Goal: Task Accomplishment & Management: Use online tool/utility

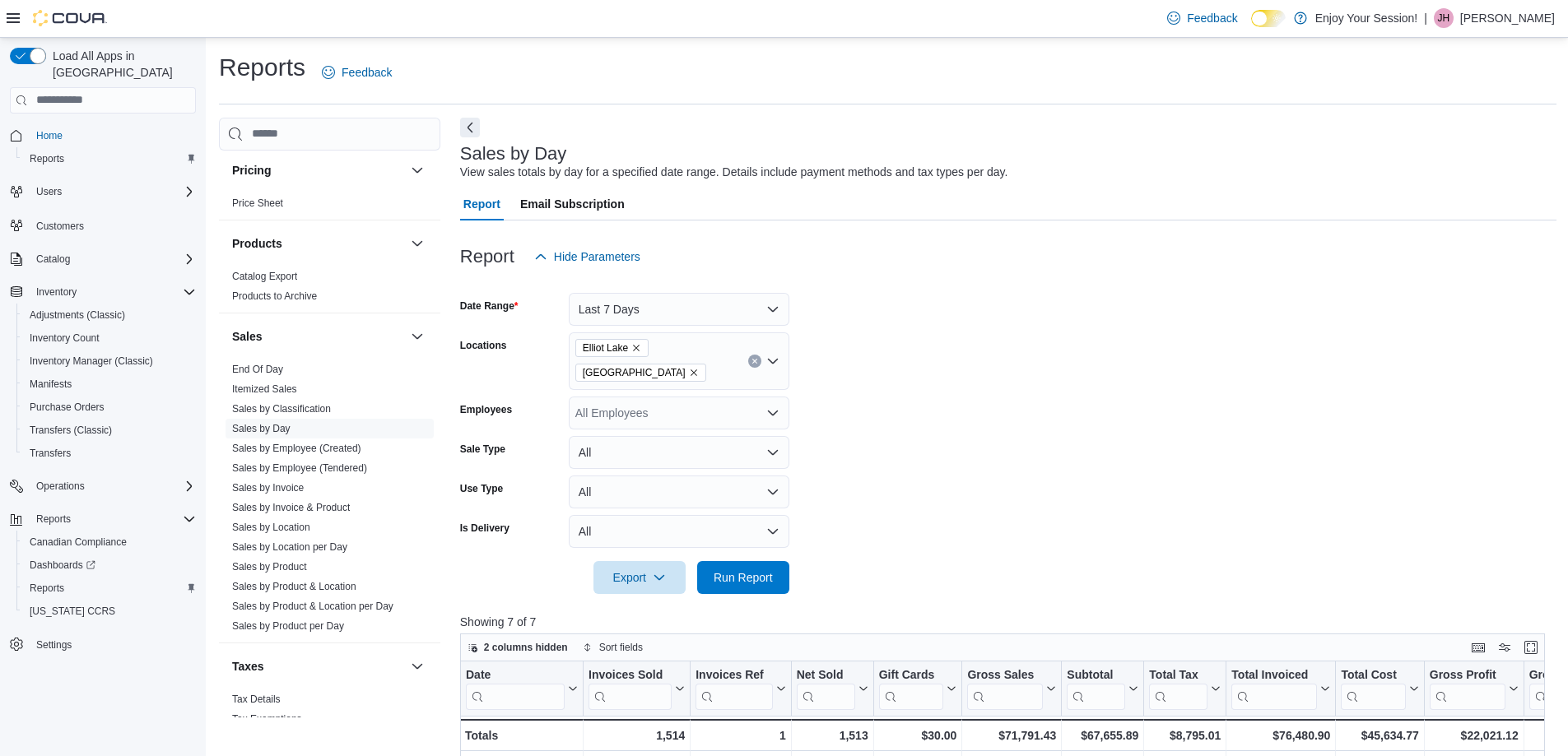
click at [639, 350] on icon "Remove Elliot Lake from selection in this group" at bounding box center [636, 348] width 10 height 10
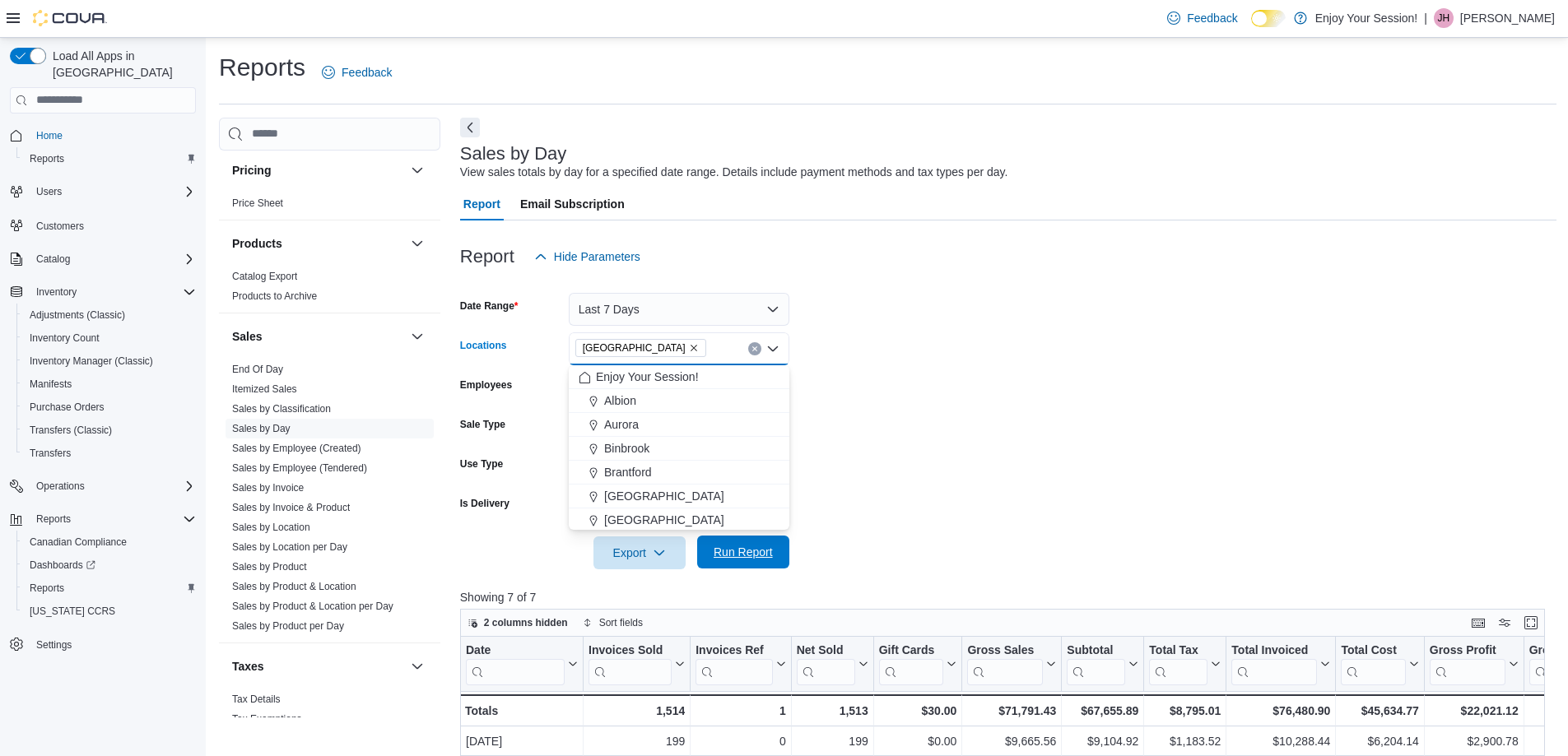
click at [766, 547] on span "Run Report" at bounding box center [743, 551] width 59 height 16
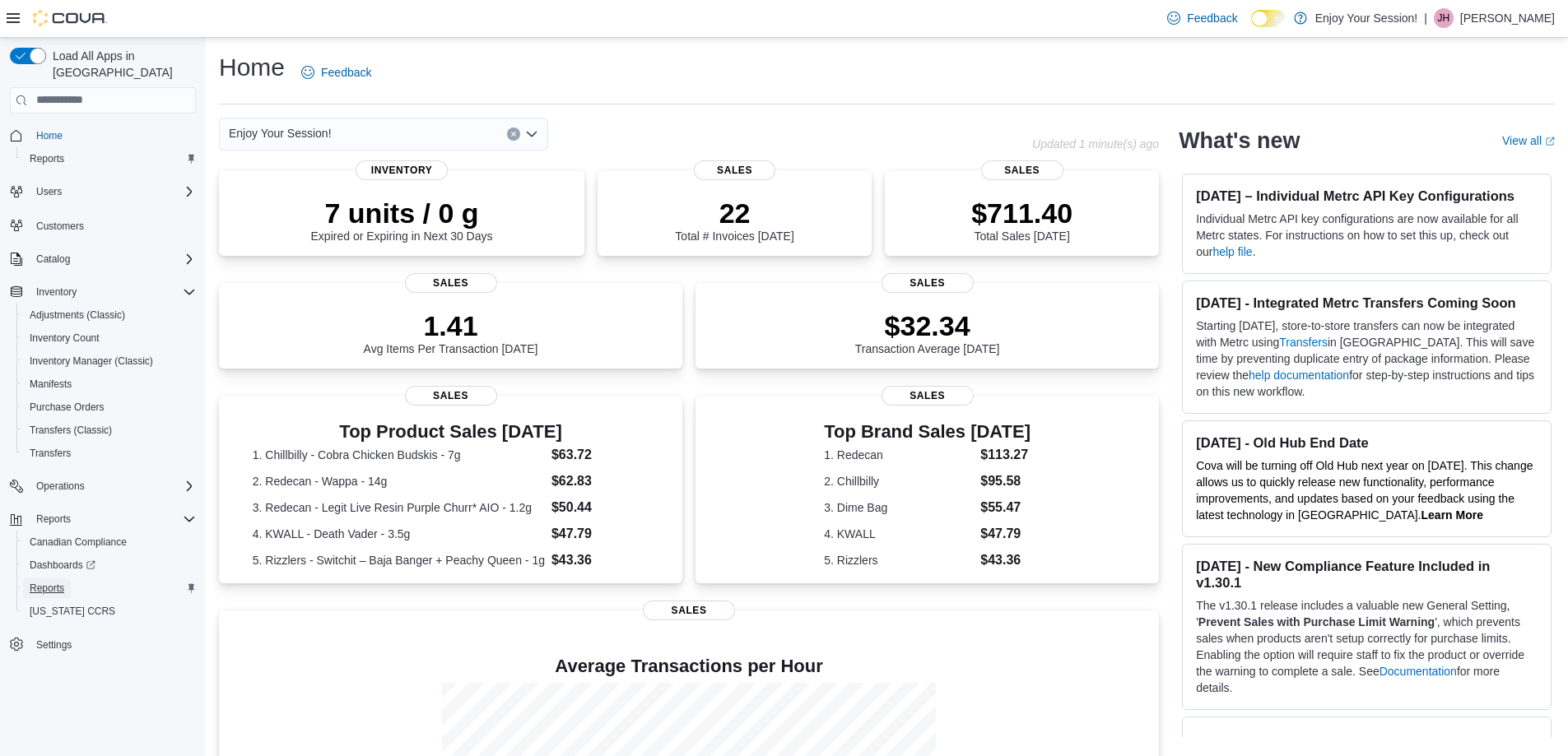
click at [57, 582] on span "Reports" at bounding box center [47, 588] width 34 height 13
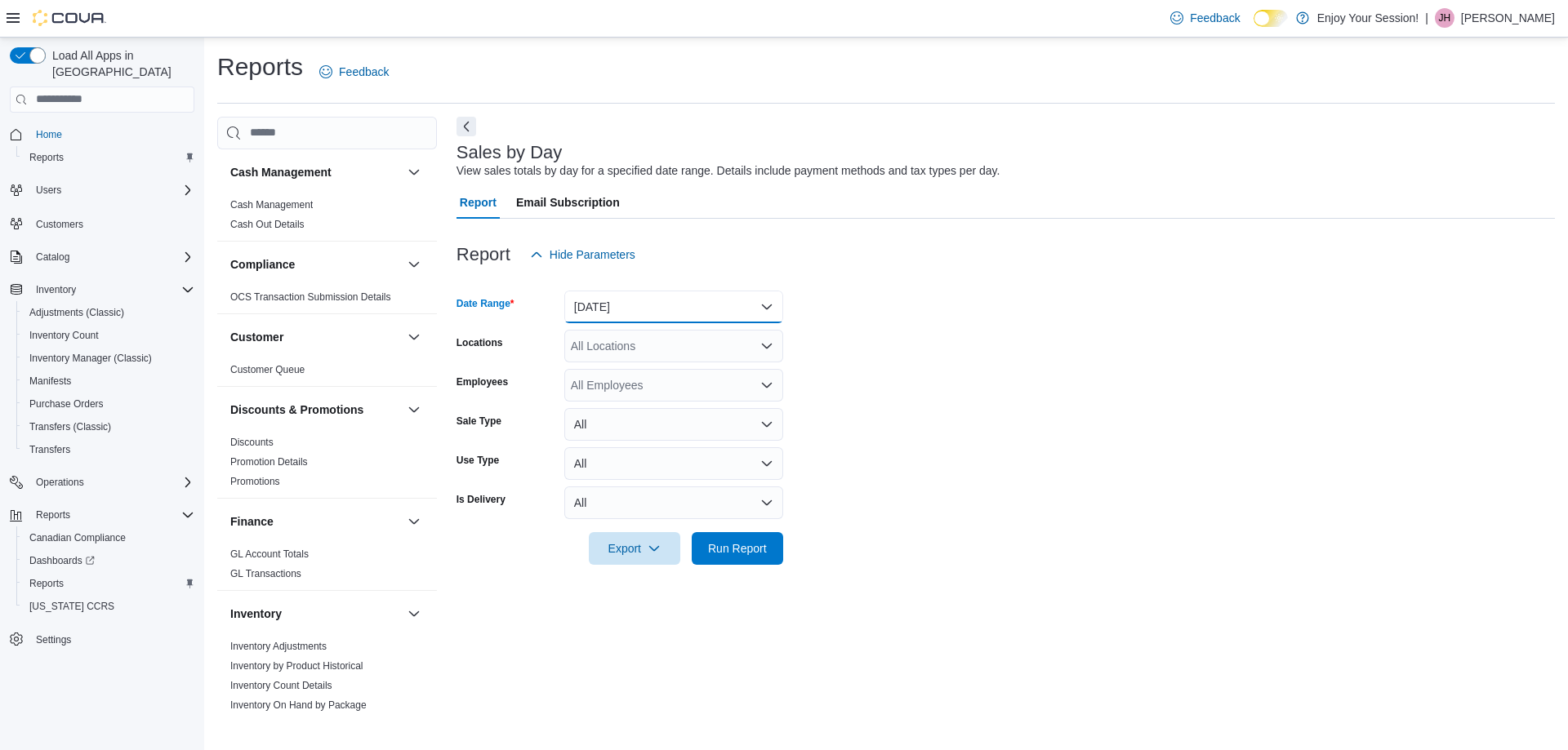
click at [648, 305] on button "Yesterday" at bounding box center [673, 306] width 219 height 33
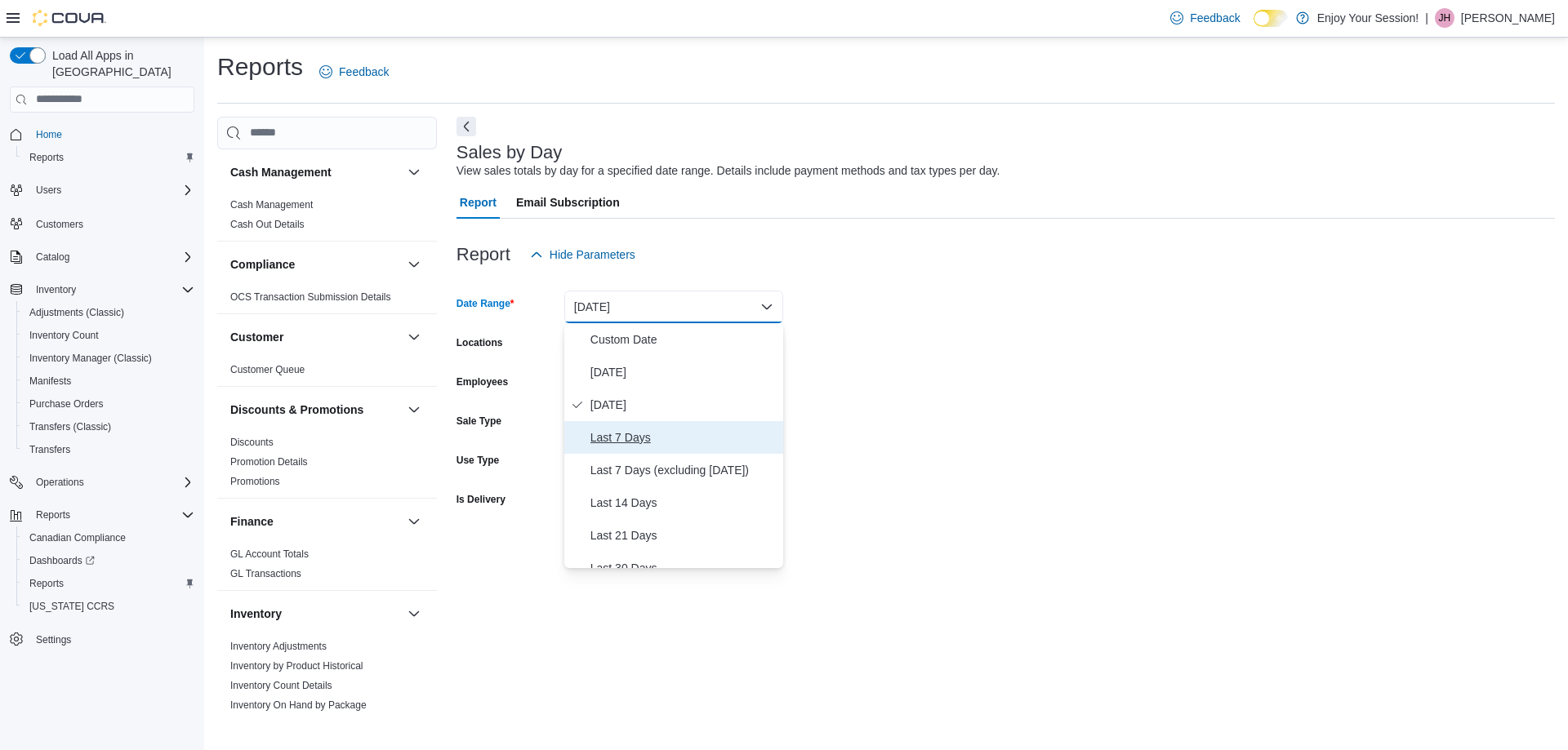
click at [626, 441] on span "Last 7 Days" at bounding box center [683, 437] width 186 height 20
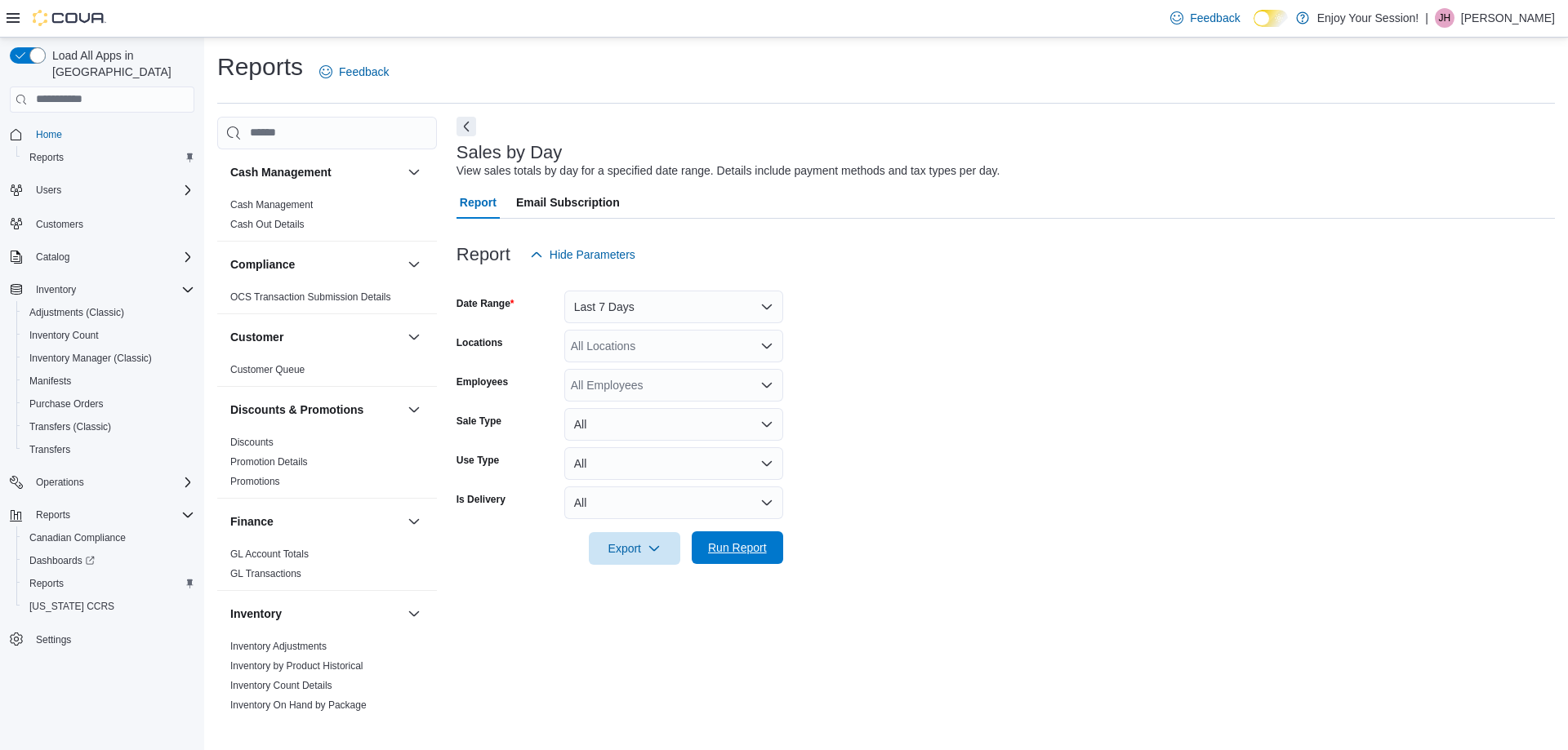
click at [735, 551] on span "Run Report" at bounding box center [737, 547] width 59 height 16
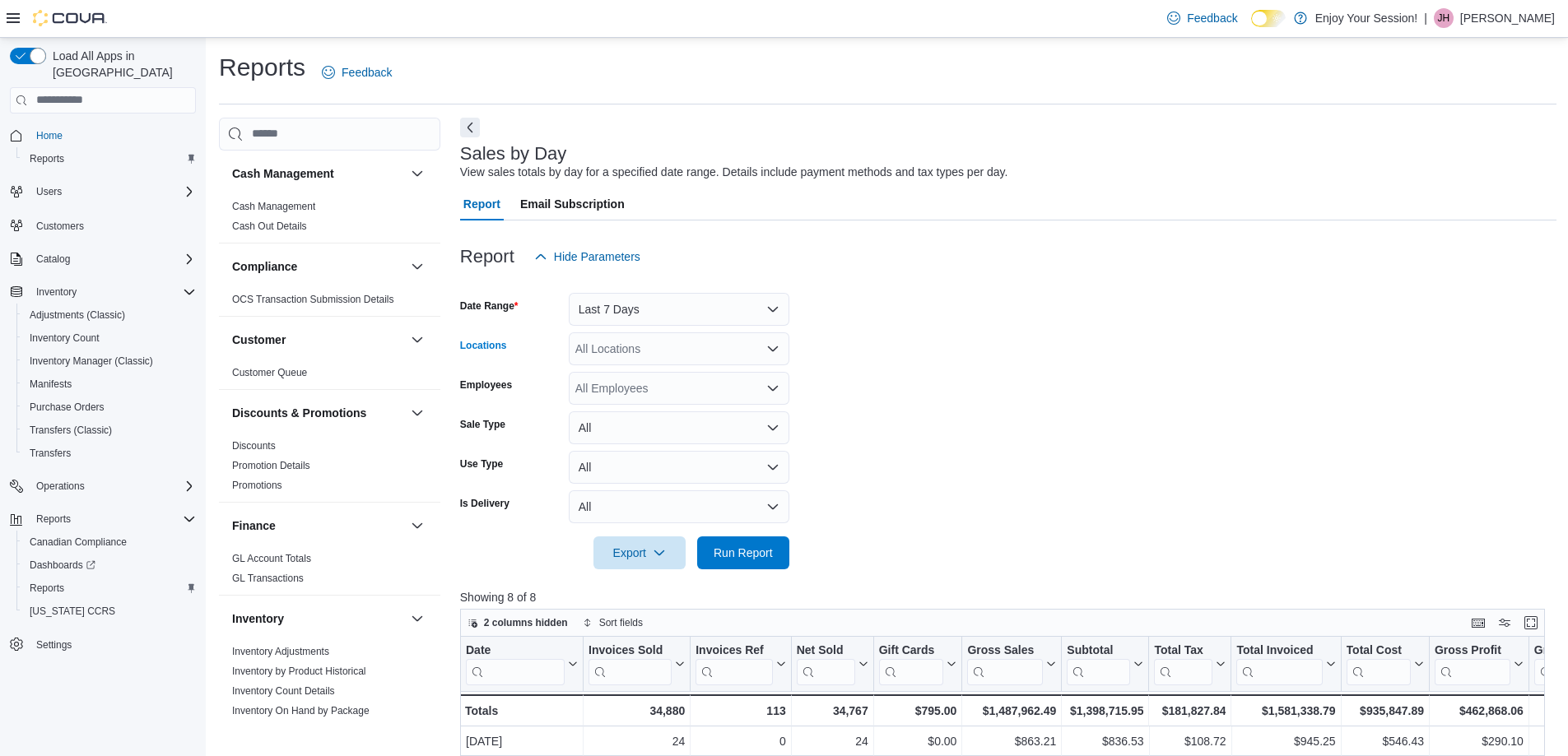
click at [678, 360] on div "All Locations" at bounding box center [678, 349] width 220 height 33
type input "***"
click at [667, 374] on span "Wasaga Beach" at bounding box center [664, 377] width 120 height 16
click at [749, 556] on span "Run Report" at bounding box center [743, 551] width 59 height 16
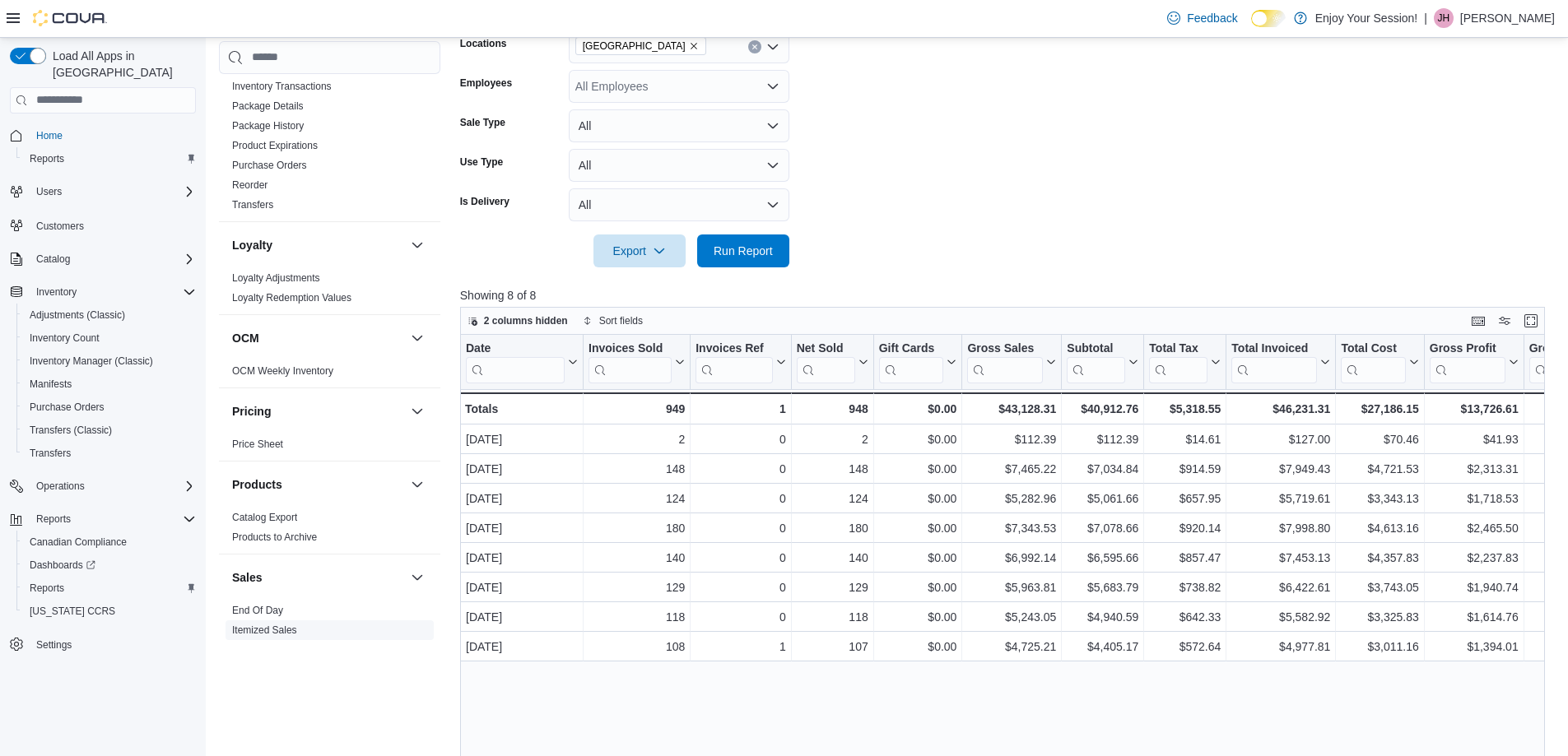
scroll to position [940, 0]
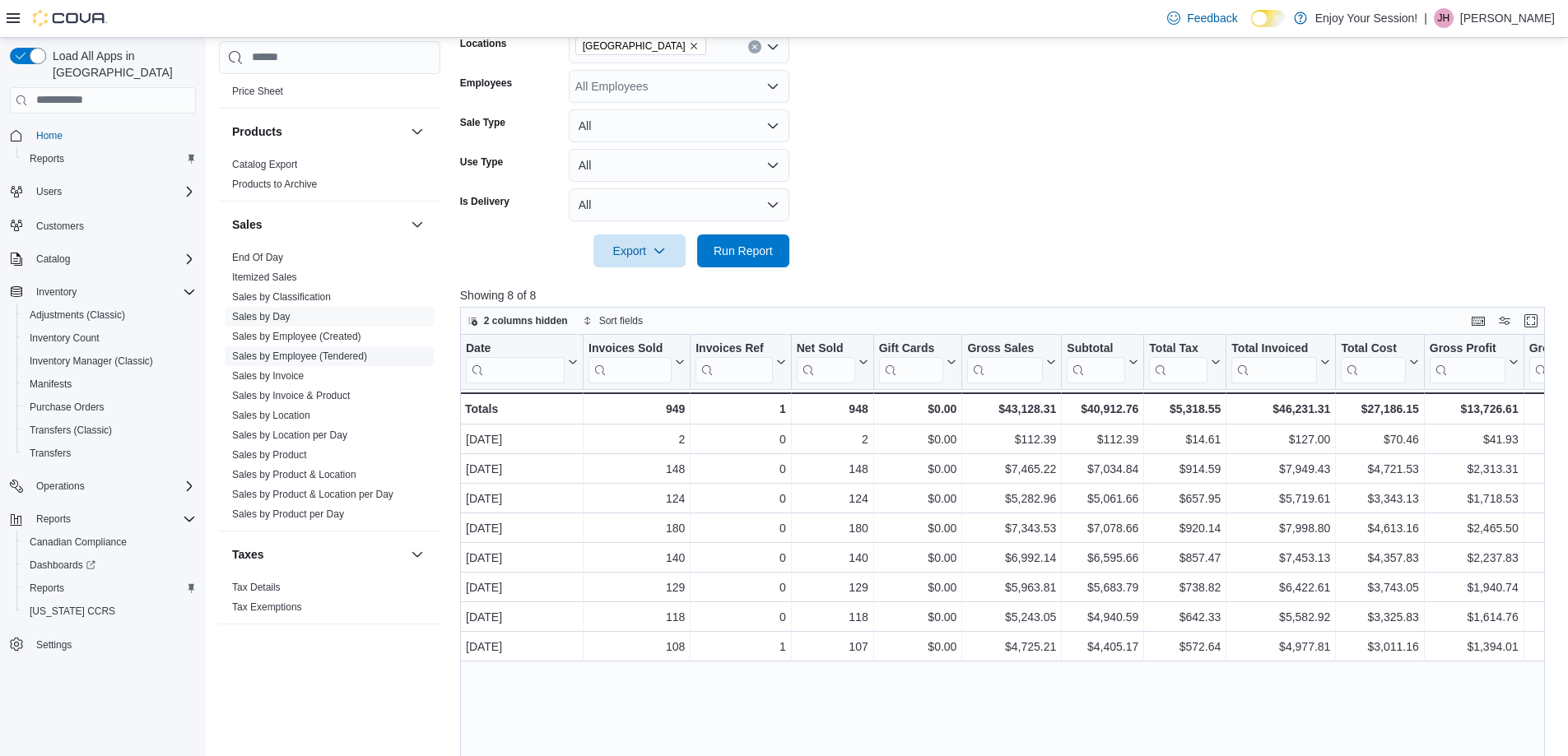
click at [320, 356] on link "Sales by Employee (Tendered)" at bounding box center [299, 357] width 135 height 11
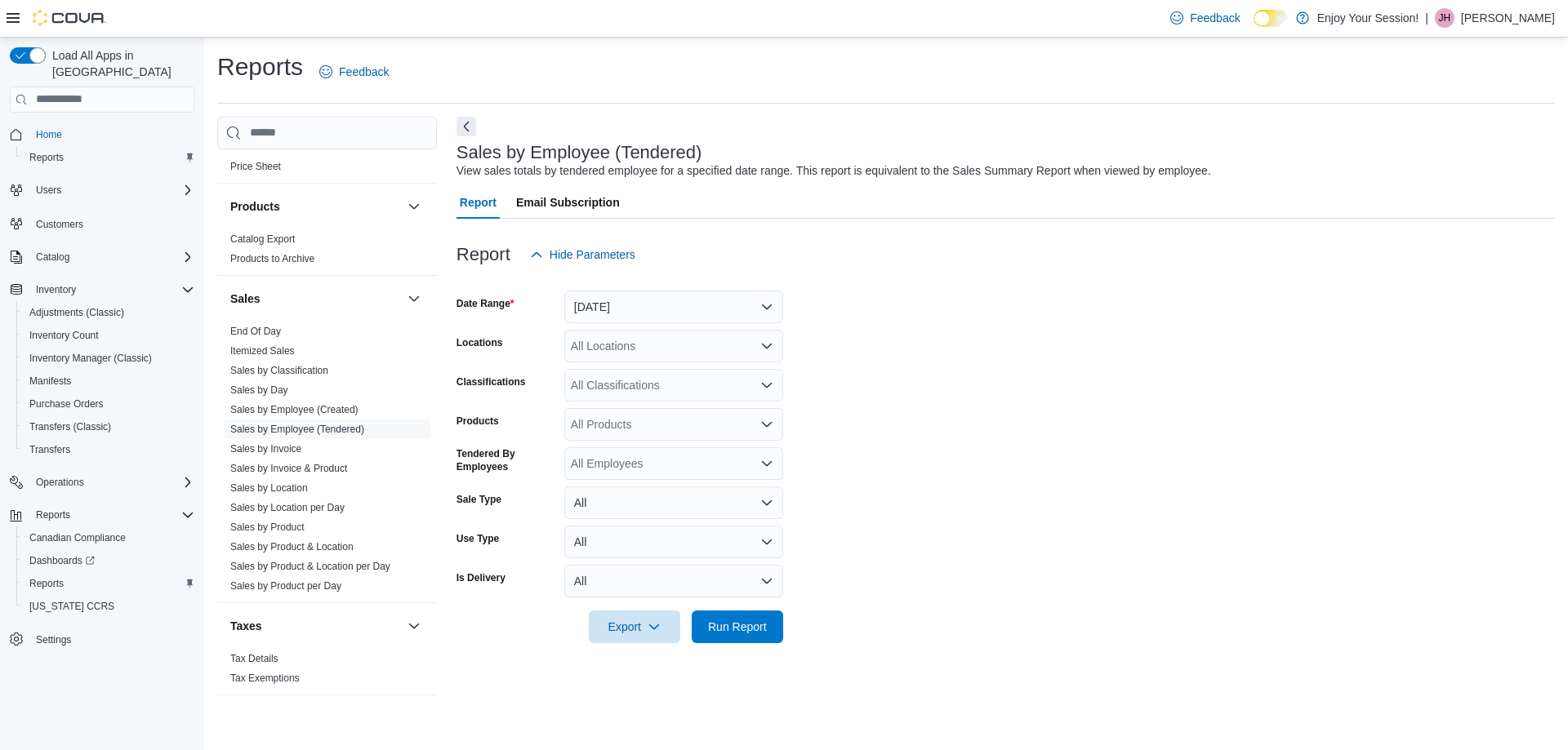
click at [639, 355] on div "All Locations" at bounding box center [673, 346] width 219 height 33
type input "***"
click at [633, 373] on span "Wasaga Beach" at bounding box center [659, 374] width 119 height 16
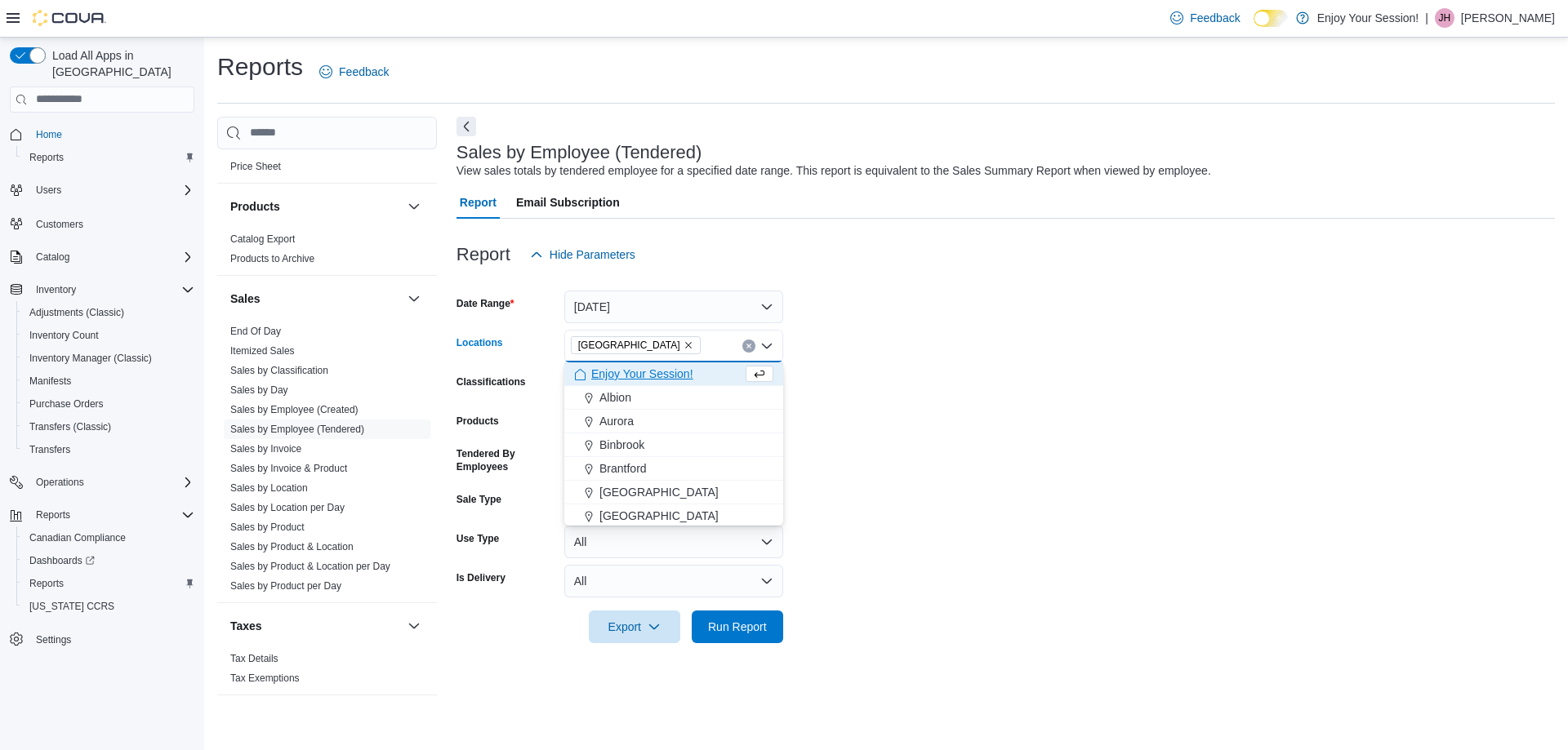
click at [938, 468] on form "Date Range Yesterday Locations Wasaga Beach Combo box. Selected. Wasaga Beach. …" at bounding box center [1005, 458] width 1099 height 373
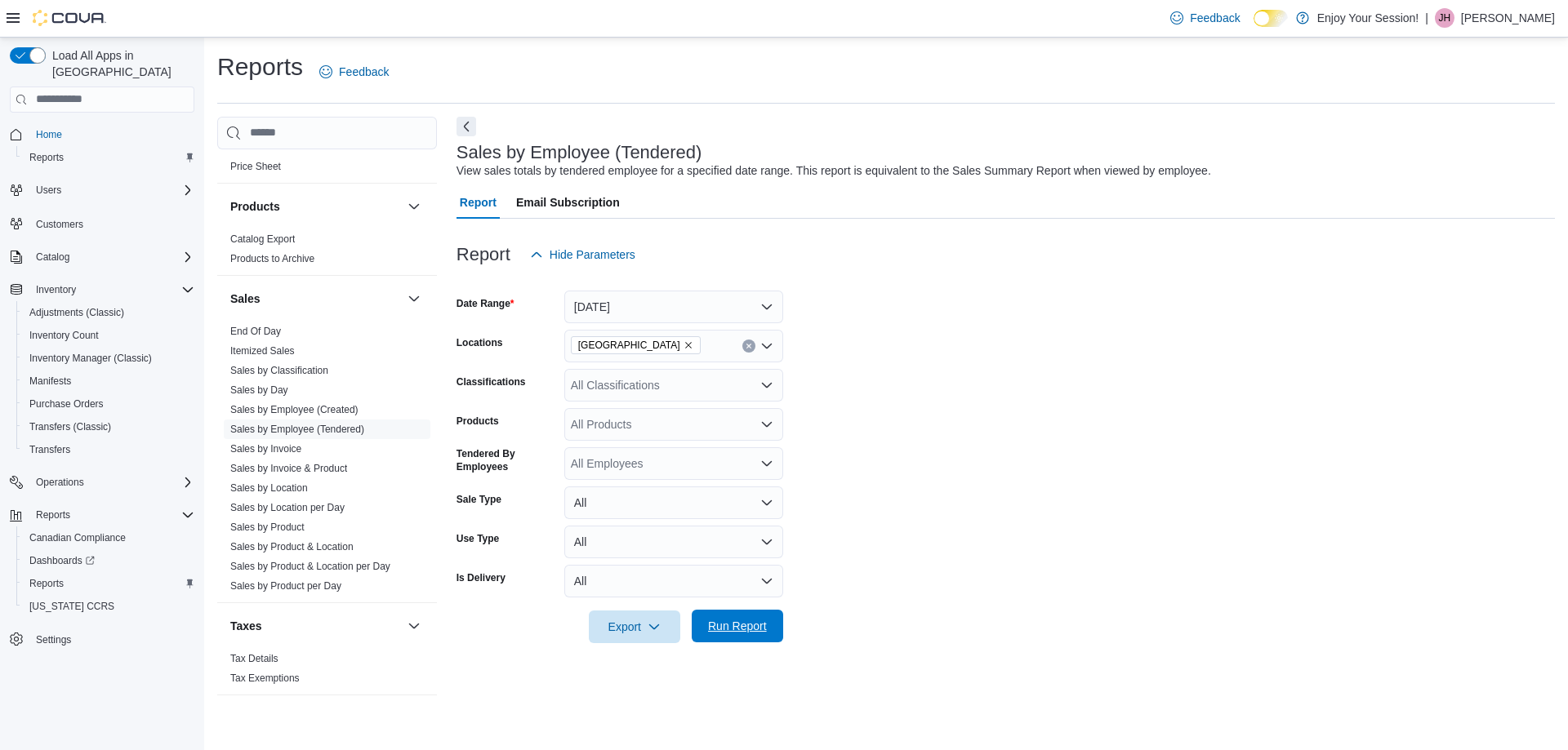
click at [764, 627] on span "Run Report" at bounding box center [737, 625] width 59 height 16
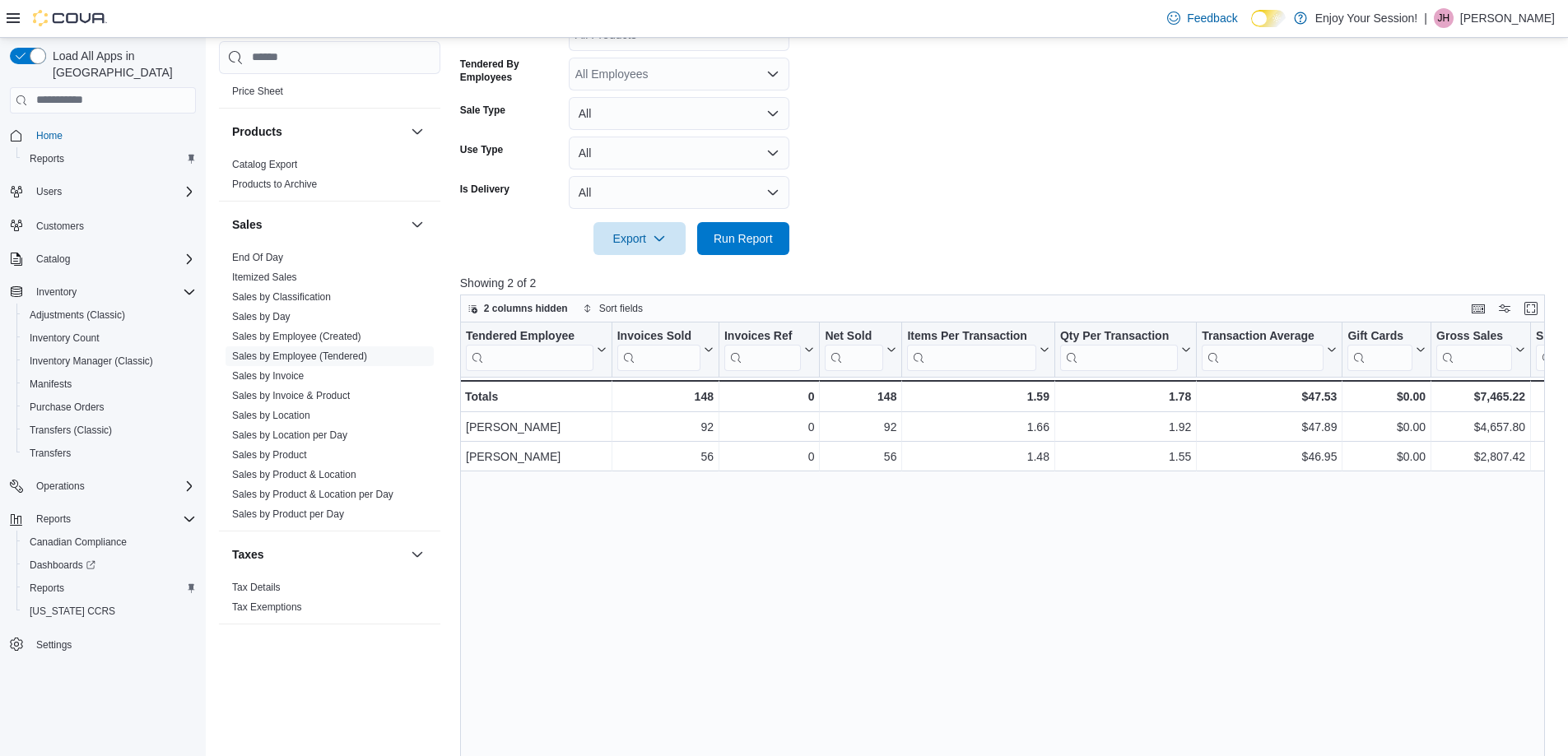
scroll to position [549, 0]
